Goal: Navigation & Orientation: Locate item on page

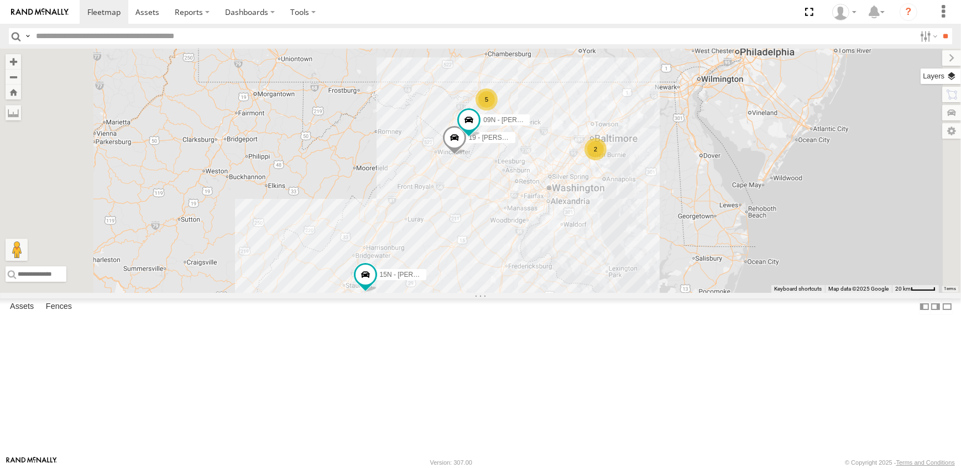
click at [950, 75] on label at bounding box center [940, 76] width 40 height 15
click at [0, 0] on span "Overlays" at bounding box center [0, 0] width 0 height 0
click at [0, 0] on span "Traffic" at bounding box center [0, 0] width 0 height 0
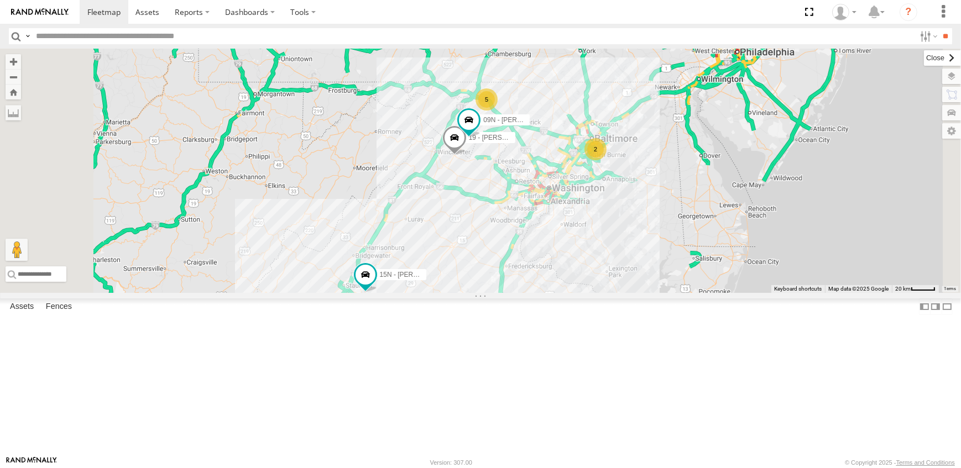
click at [924, 58] on label at bounding box center [942, 57] width 37 height 15
click at [948, 76] on label at bounding box center [940, 76] width 40 height 15
click at [739, 144] on div "19 - [PERSON_NAME] 09N - [PERSON_NAME] 2 5 15N - [PERSON_NAME] 16 - [PERSON_NAM…" at bounding box center [480, 171] width 961 height 244
click at [801, 293] on div "19 - MORGAN 09N - RICK 2 5 15N - JUSTIN 16 - DEAN" at bounding box center [480, 171] width 961 height 244
click at [924, 53] on label at bounding box center [942, 57] width 37 height 15
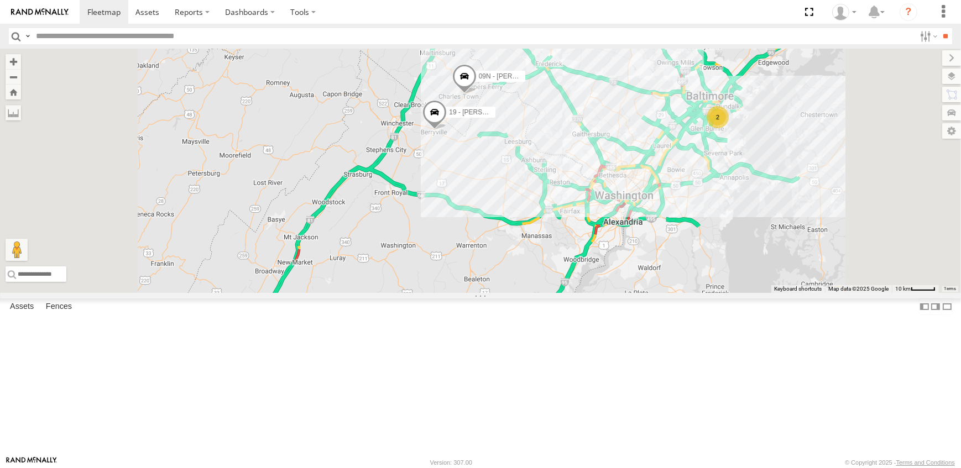
drag, startPoint x: 647, startPoint y: 166, endPoint x: 663, endPoint y: 253, distance: 88.2
click at [663, 253] on div "19 - MORGAN 09N - RICK 15N - JUSTIN 16 - DEAN 2 5" at bounding box center [480, 171] width 961 height 244
